Goal: Complete application form: Complete application form

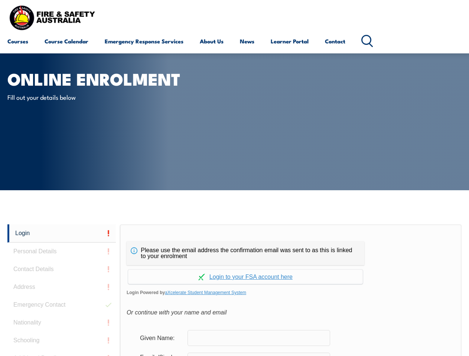
scroll to position [176, 0]
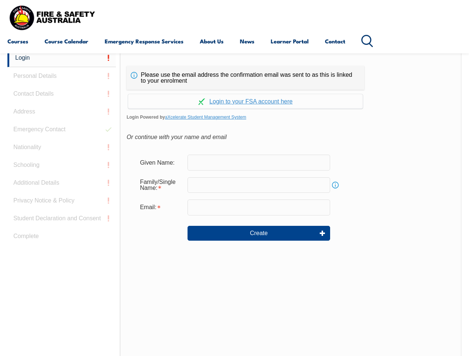
click at [234, 90] on div "Continue with Google Continue with Apple Continue with Facebook Continue with a…" at bounding box center [246, 99] width 238 height 19
click at [234, 203] on input "email" at bounding box center [258, 208] width 143 height 16
click at [62, 58] on link "Login" at bounding box center [61, 58] width 108 height 18
click at [62, 76] on div "Login Personal Details Contact Details Address Emergency Contact Nationality Sc…" at bounding box center [63, 234] width 112 height 371
click at [62, 94] on div "Login Personal Details Contact Details Address Emergency Contact Nationality Sc…" at bounding box center [63, 234] width 112 height 371
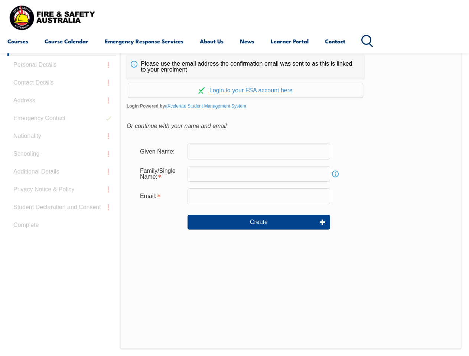
click at [62, 112] on div "Login Personal Details Contact Details Address Emergency Contact Nationality Sc…" at bounding box center [63, 223] width 112 height 371
click at [62, 130] on div "Login Personal Details Contact Details Address Emergency Contact Nationality Sc…" at bounding box center [63, 223] width 112 height 371
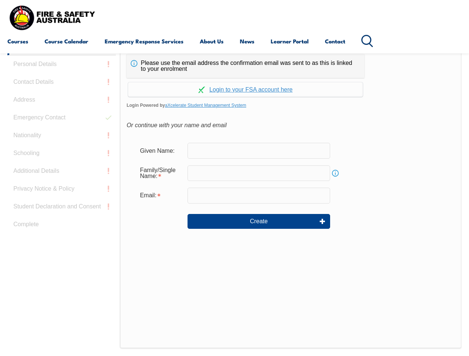
click at [62, 147] on div "Login Personal Details Contact Details Address Emergency Contact Nationality Sc…" at bounding box center [63, 222] width 112 height 371
click at [62, 165] on div "Login Personal Details Contact Details Address Emergency Contact Nationality Sc…" at bounding box center [63, 222] width 112 height 371
click at [62, 183] on div "Login Personal Details Contact Details Address Emergency Contact Nationality Sc…" at bounding box center [63, 222] width 112 height 371
